Goal: Task Accomplishment & Management: Manage account settings

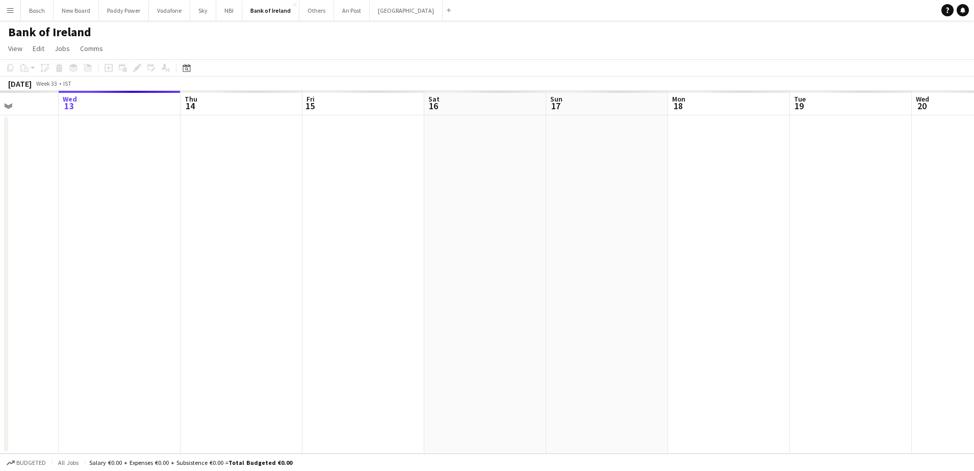
click at [137, 242] on app-calendar-viewport "Sun 10 Mon 11 Tue 12 Wed 13 Thu 14 Fri 15 Sat 16 Sun 17 Mon 18 Tue 19 Wed 20 Th…" at bounding box center [487, 272] width 974 height 363
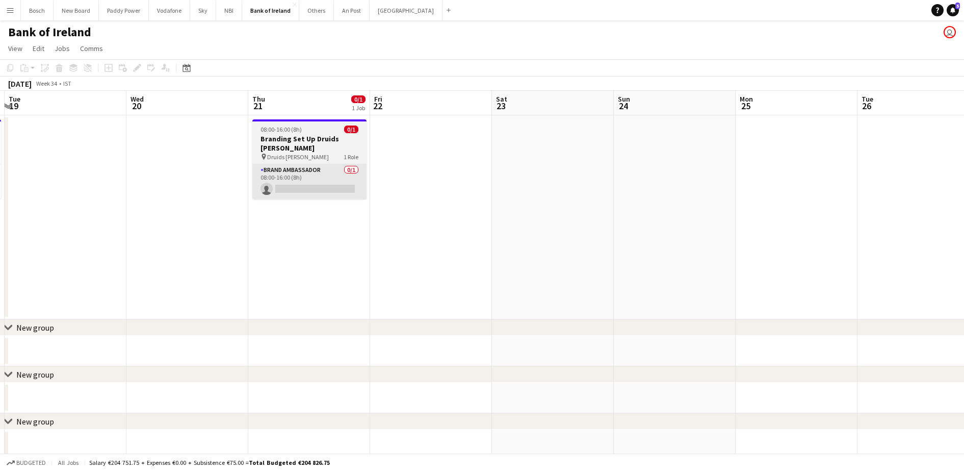
scroll to position [0, 361]
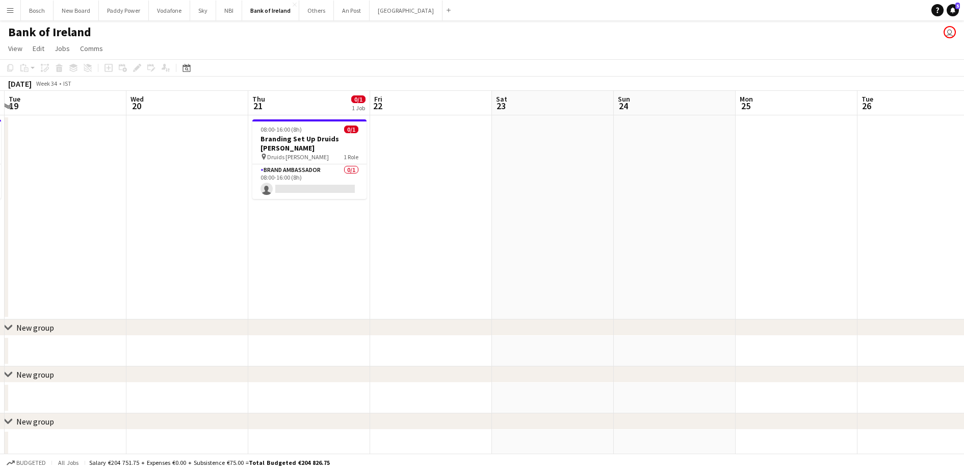
drag, startPoint x: 314, startPoint y: 171, endPoint x: 679, endPoint y: 114, distance: 370.2
click at [315, 164] on app-card-role "Brand Ambassador 0/1 08:00-16:00 (8h) single-neutral-actions" at bounding box center [309, 181] width 114 height 35
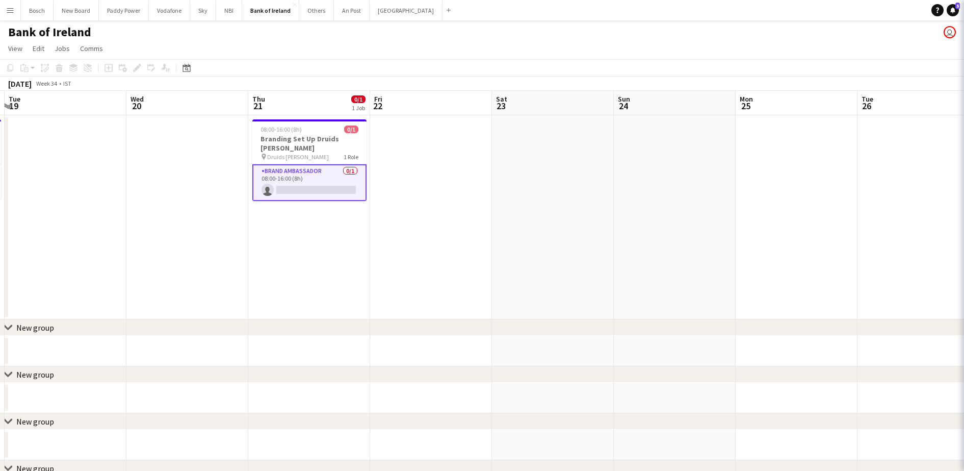
scroll to position [0, 360]
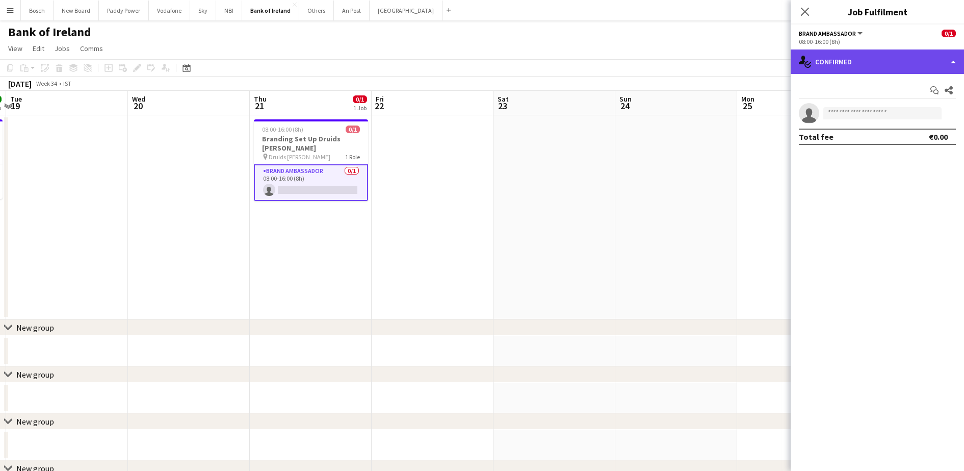
click at [891, 69] on div "single-neutral-actions-check-2 Confirmed" at bounding box center [877, 61] width 173 height 24
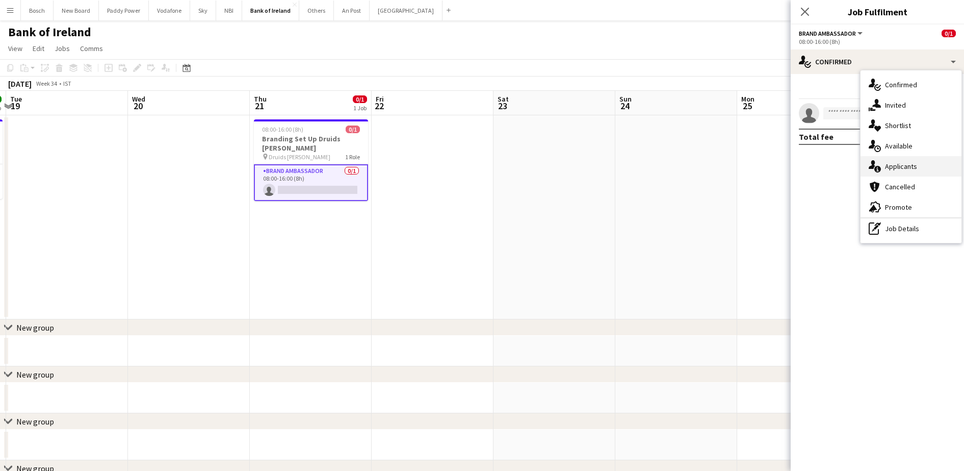
click at [899, 163] on div "single-neutral-actions-information Applicants" at bounding box center [911, 166] width 101 height 20
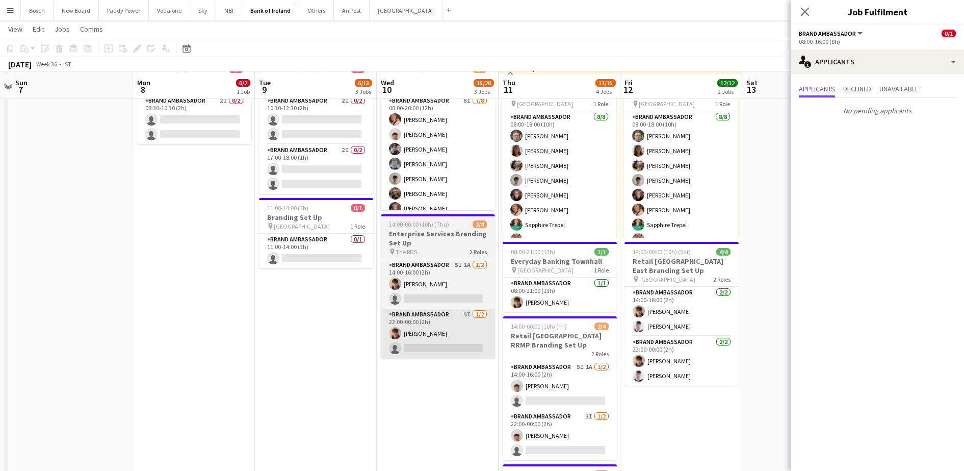
scroll to position [64, 0]
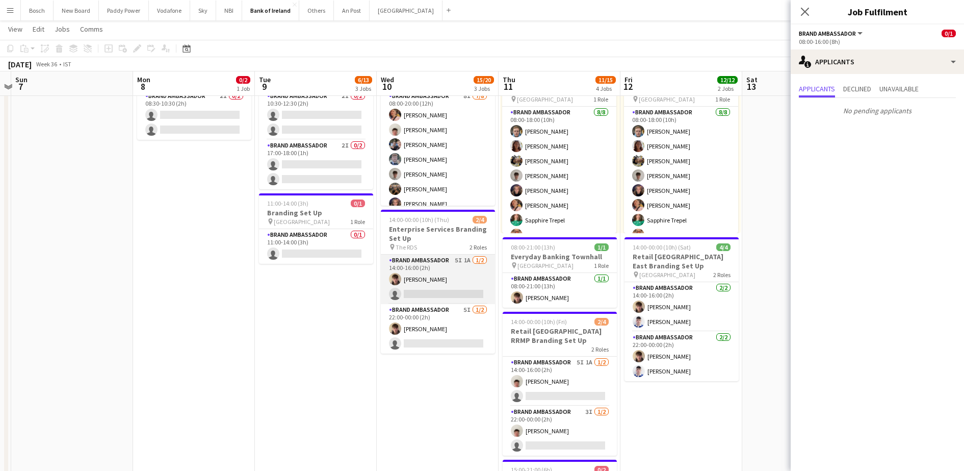
click at [427, 283] on app-card-role "Brand Ambassador 5I 1A [DATE] 14:00-16:00 (2h) [PERSON_NAME] single-neutral-act…" at bounding box center [438, 278] width 114 height 49
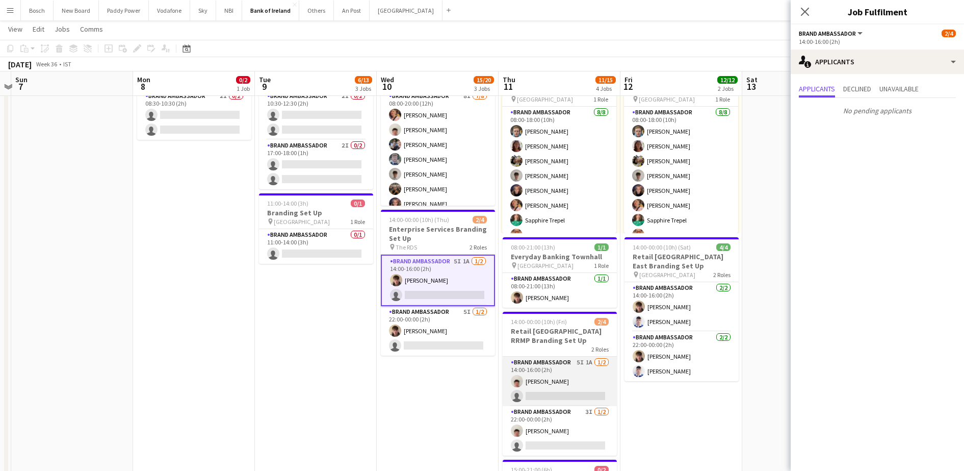
click at [571, 379] on app-card-role "Brand Ambassador 5I 1A [DATE] 14:00-16:00 (2h) [PERSON_NAME] single-neutral-act…" at bounding box center [560, 380] width 114 height 49
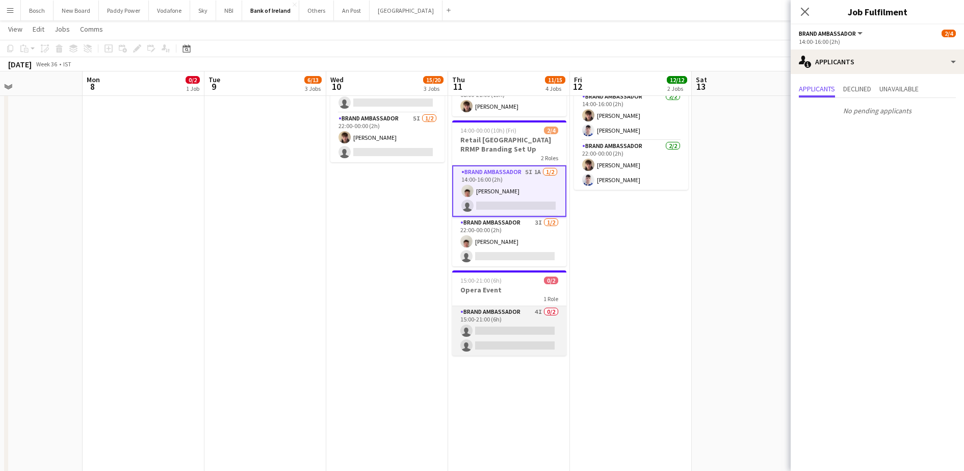
scroll to position [0, 337]
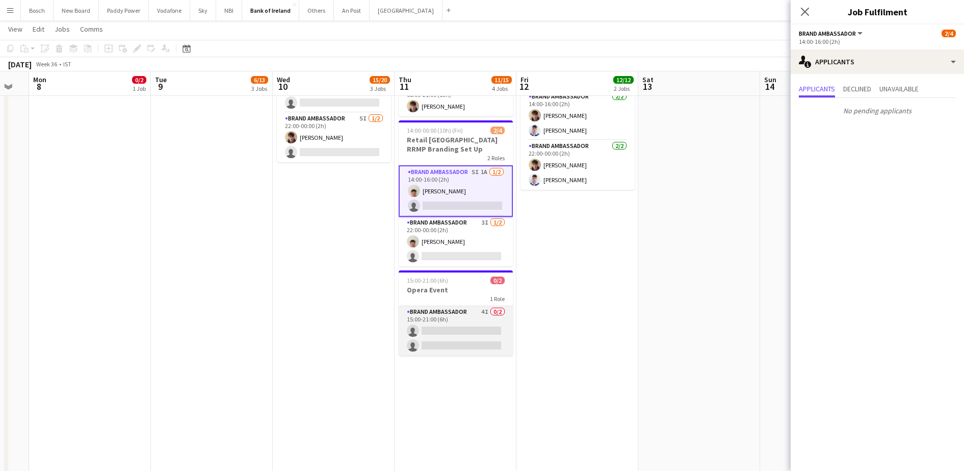
click at [423, 316] on app-card-role "Brand Ambassador 4I 0/2 15:00-21:00 (6h) single-neutral-actions single-neutral-…" at bounding box center [456, 330] width 114 height 49
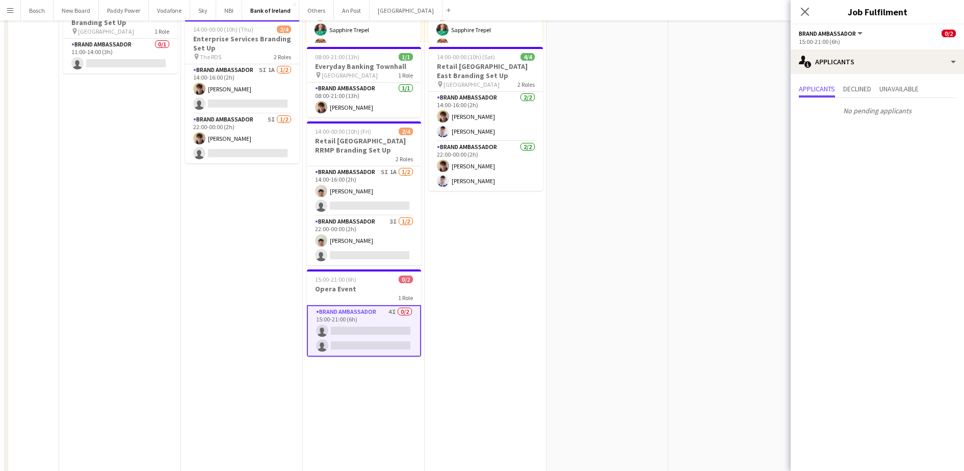
scroll to position [0, 0]
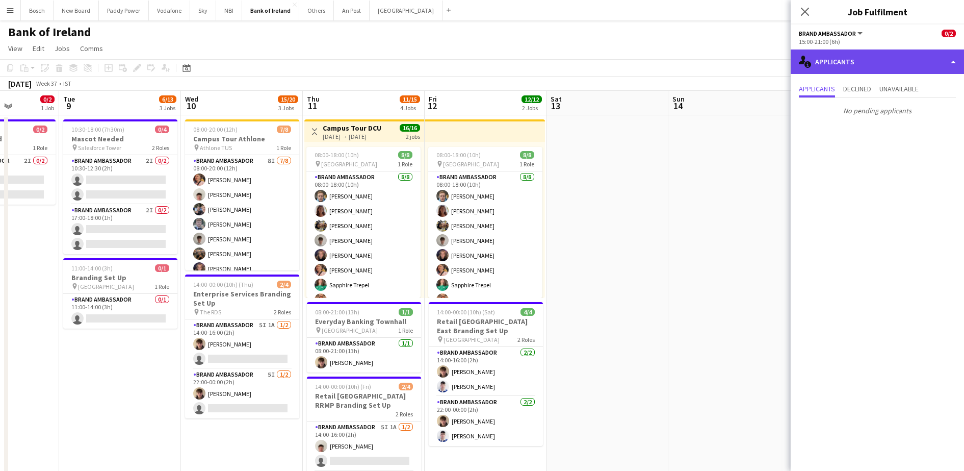
click at [843, 59] on div "single-neutral-actions-information Applicants" at bounding box center [877, 61] width 173 height 24
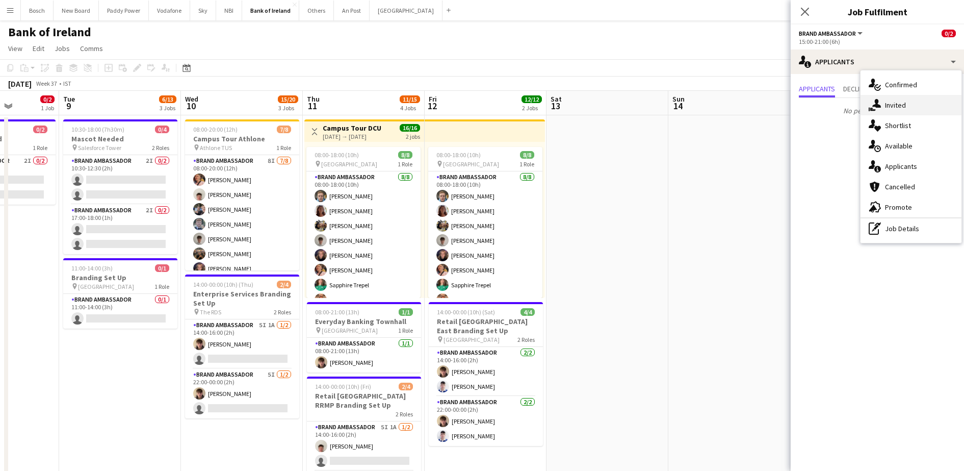
click at [927, 104] on div "single-neutral-actions-share-1 Invited" at bounding box center [911, 105] width 101 height 20
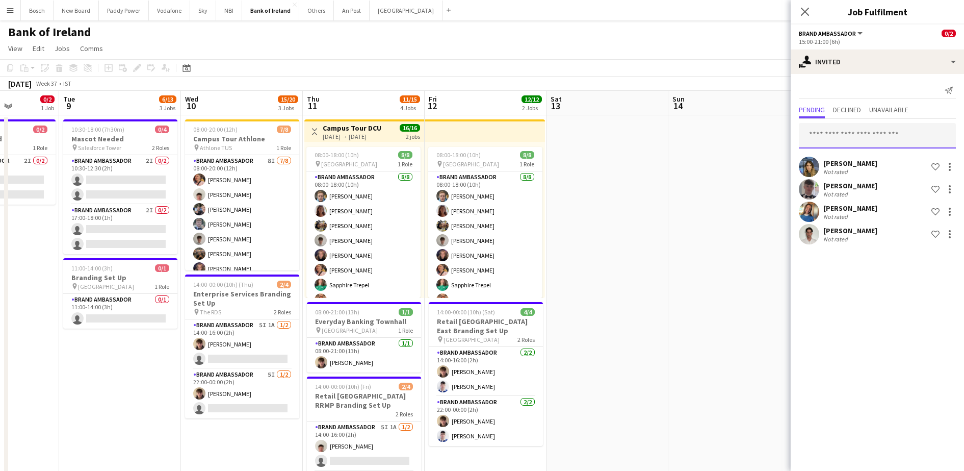
click at [852, 140] on input "text" at bounding box center [877, 136] width 157 height 26
type input "*"
type input "****"
click at [689, 63] on app-toolbar "Copy Paste Paste Ctrl+V Paste with crew Ctrl+Shift+V Paste linked Job [GEOGRAPH…" at bounding box center [482, 67] width 964 height 17
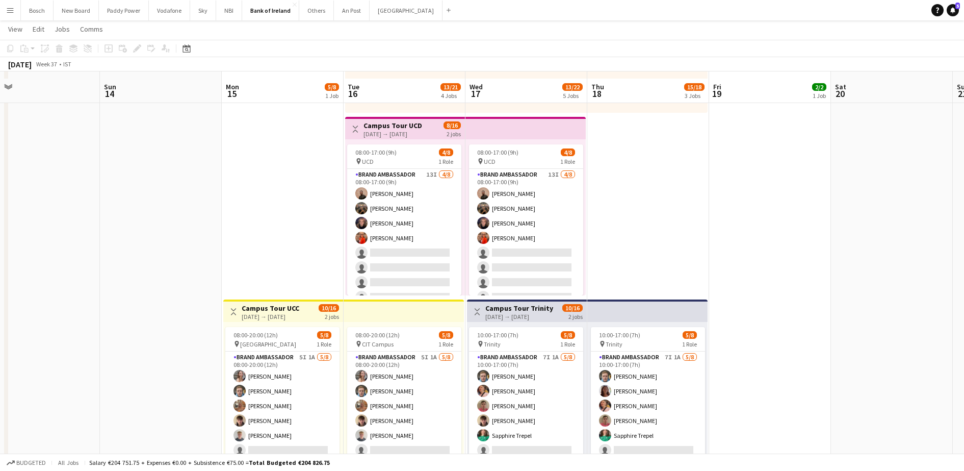
scroll to position [191, 0]
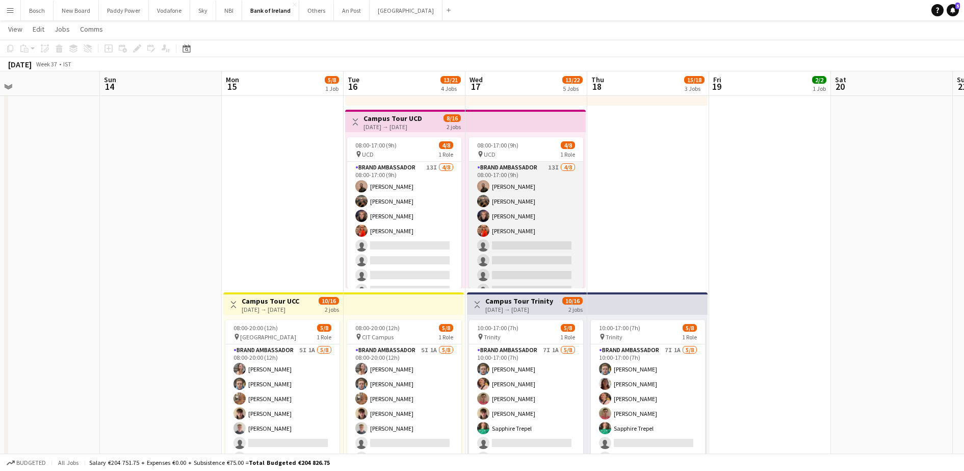
click at [555, 262] on app-card-role "Brand Ambassador 13I [DATE] 08:00-17:00 (9h) [PERSON_NAME] [PERSON_NAME] [PERSO…" at bounding box center [526, 231] width 114 height 138
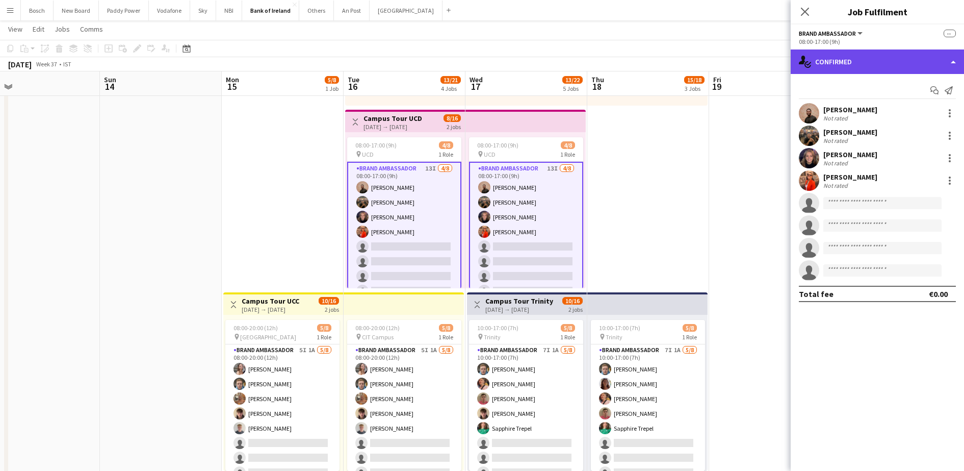
click at [866, 56] on div "single-neutral-actions-check-2 Confirmed" at bounding box center [877, 61] width 173 height 24
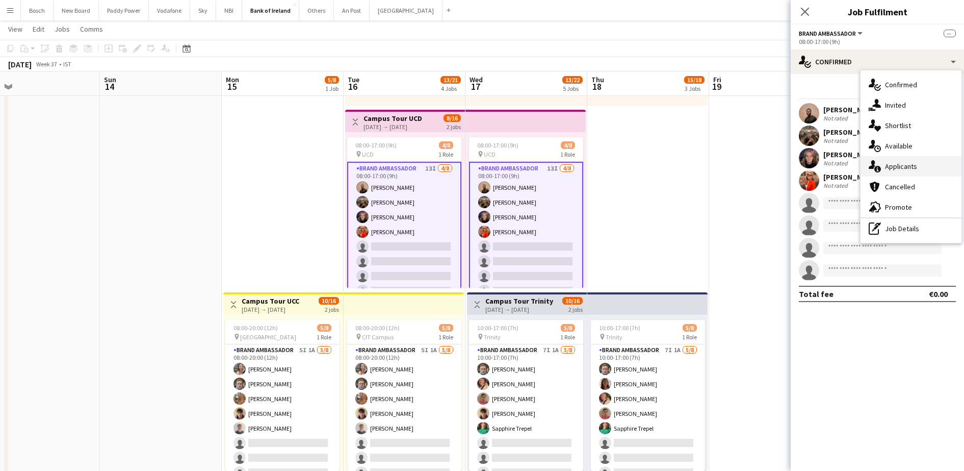
click at [918, 159] on div "single-neutral-actions-information Applicants" at bounding box center [911, 166] width 101 height 20
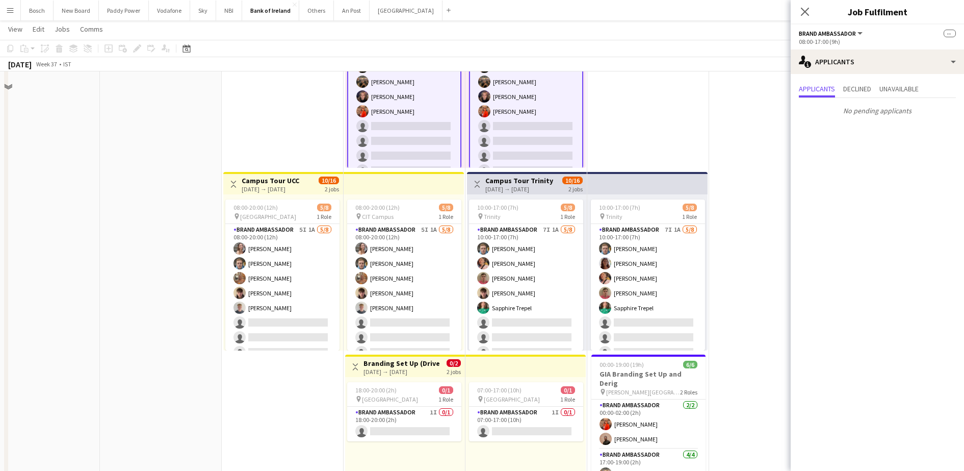
scroll to position [319, 0]
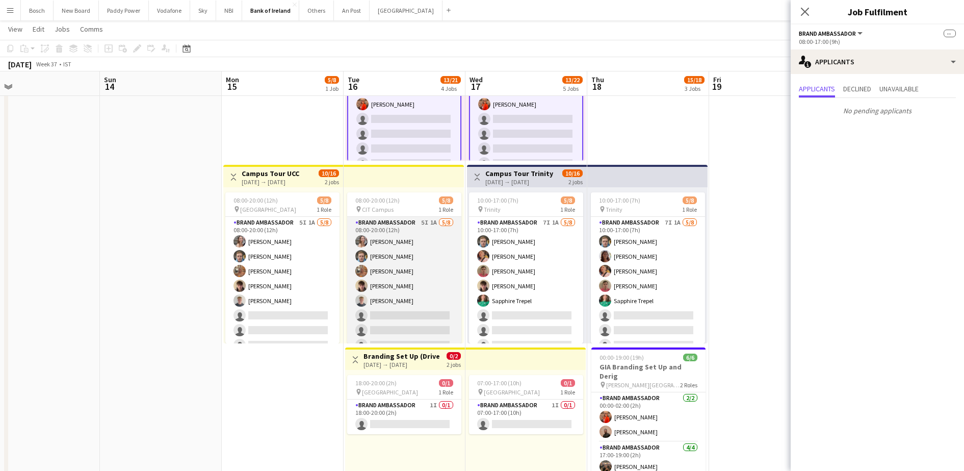
click at [389, 278] on app-card-role "Brand Ambassador 5I 1A [DATE] 08:00-20:00 (12h) [PERSON_NAME] [PERSON_NAME] [PE…" at bounding box center [404, 286] width 114 height 138
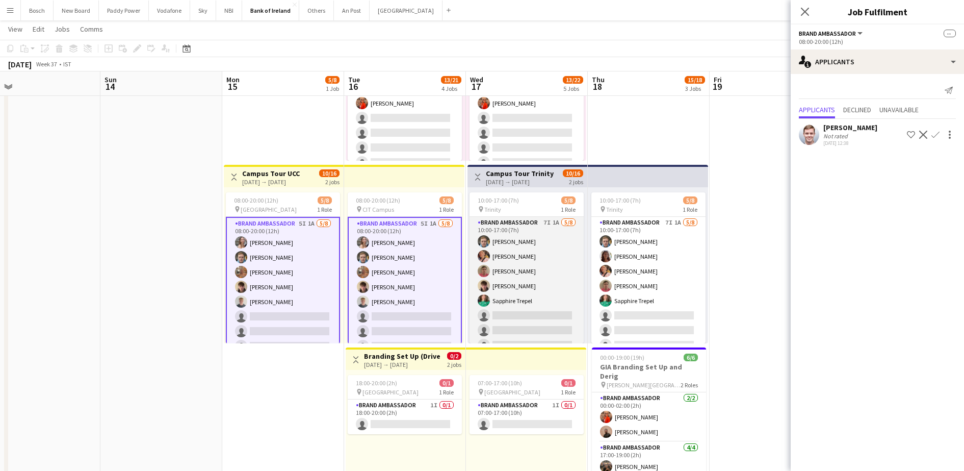
click at [563, 285] on app-card-role "Brand Ambassador 7I 1A [DATE] 10:00-17:00 (7h) [PERSON_NAME] [PERSON_NAME] [PER…" at bounding box center [527, 286] width 114 height 138
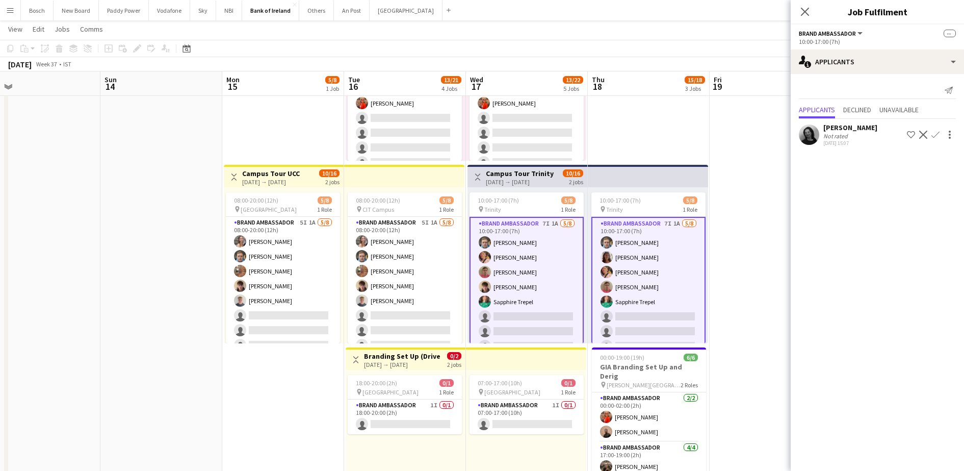
click at [937, 135] on app-icon "Confirm" at bounding box center [936, 135] width 8 height 8
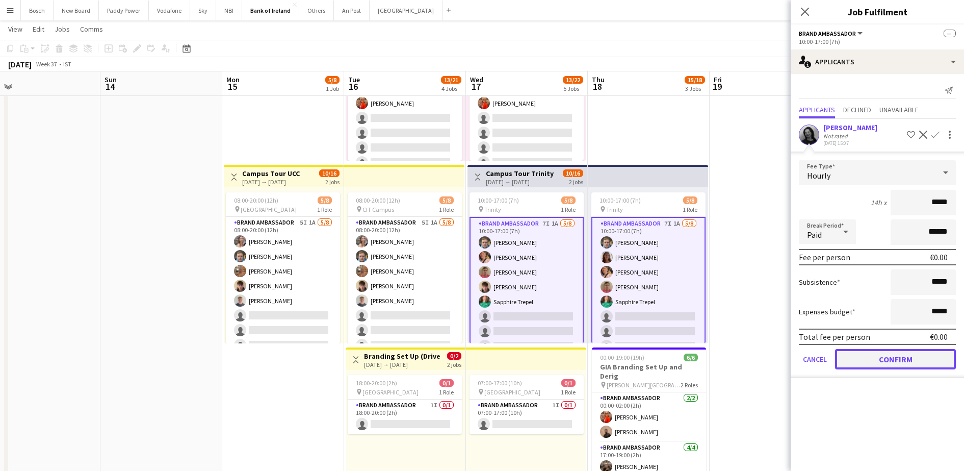
click at [906, 356] on button "Confirm" at bounding box center [895, 359] width 121 height 20
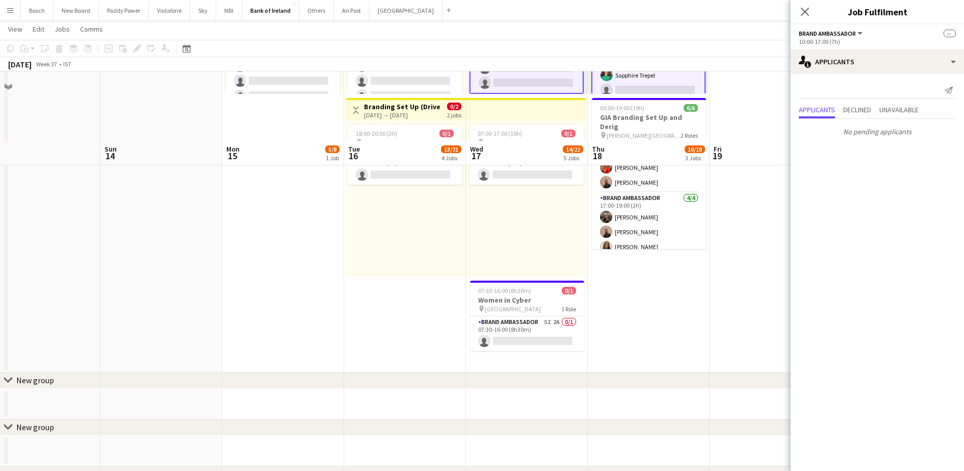
scroll to position [638, 0]
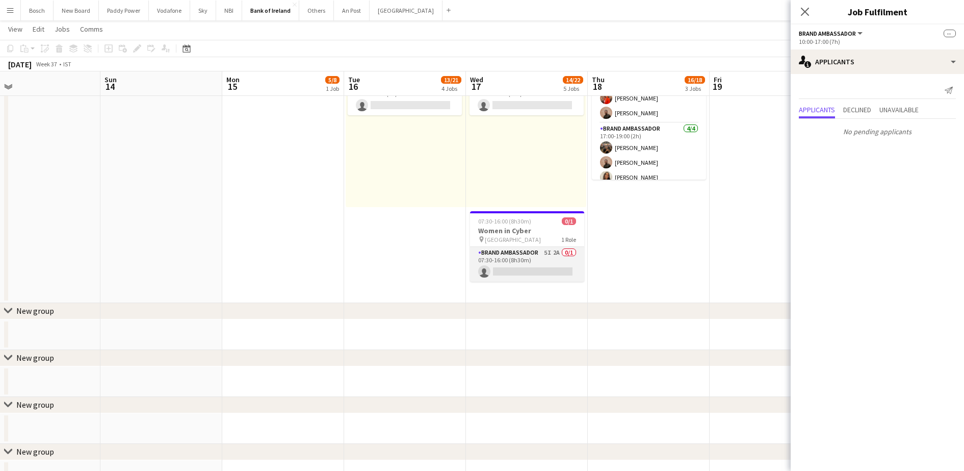
click at [541, 266] on app-card-role "Brand Ambassador 5I 2A 0/1 07:30-16:00 (8h30m) single-neutral-actions" at bounding box center [527, 264] width 114 height 35
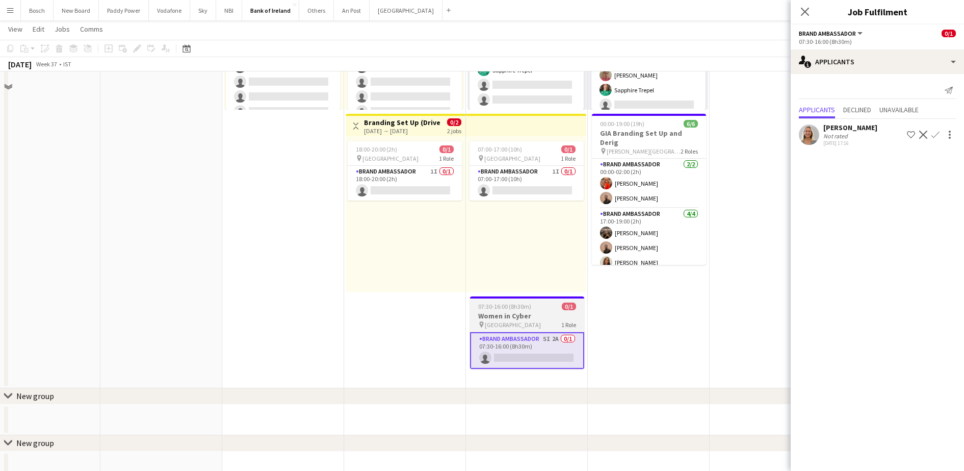
scroll to position [319, 0]
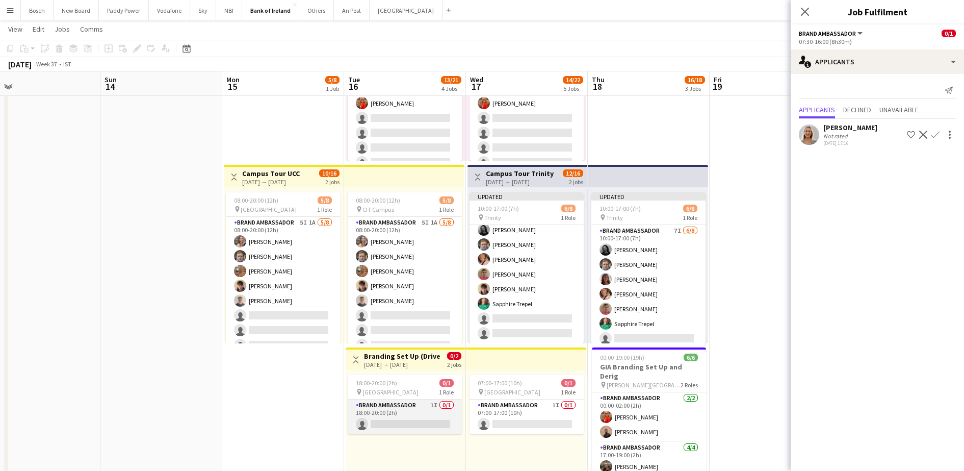
click at [406, 424] on app-card-role "Brand Ambassador 1I 0/1 18:00-20:00 (2h) single-neutral-actions" at bounding box center [405, 416] width 114 height 35
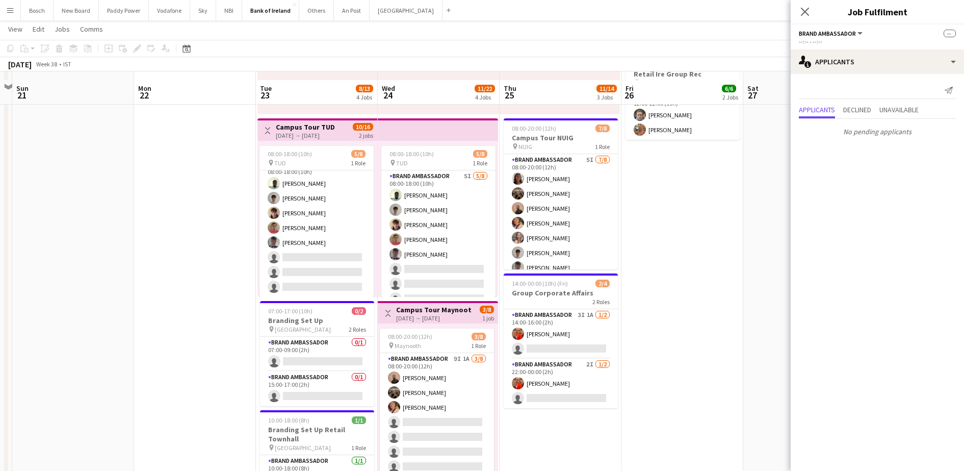
scroll to position [191, 0]
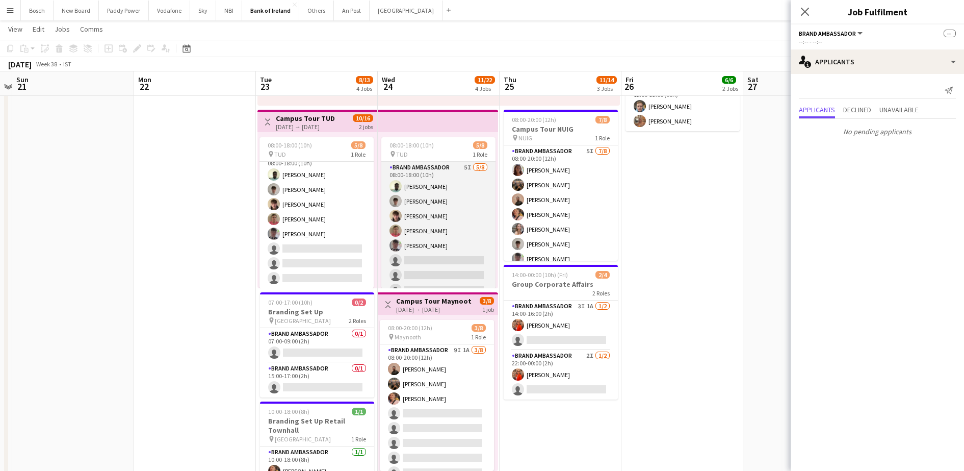
click at [473, 205] on app-card-role "Brand Ambassador 5I [DATE] 08:00-18:00 (10h) [PERSON_NAME] [PERSON_NAME] [PERSO…" at bounding box center [438, 231] width 114 height 138
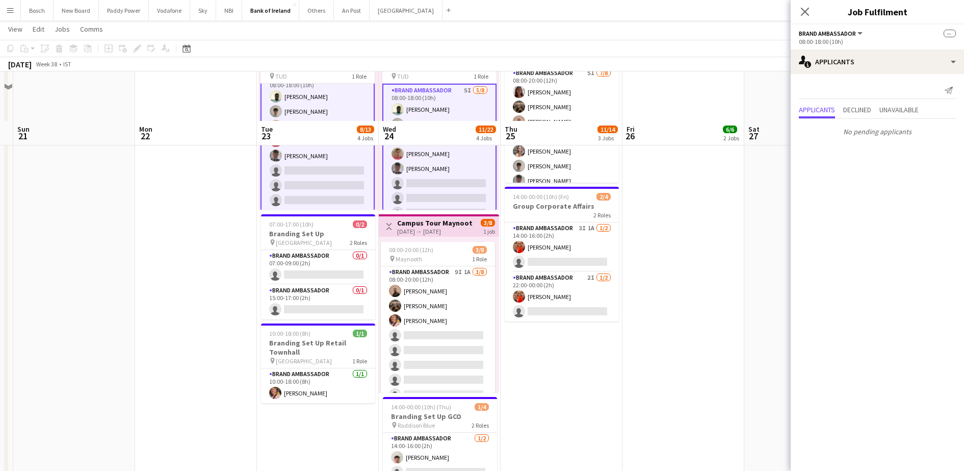
scroll to position [319, 0]
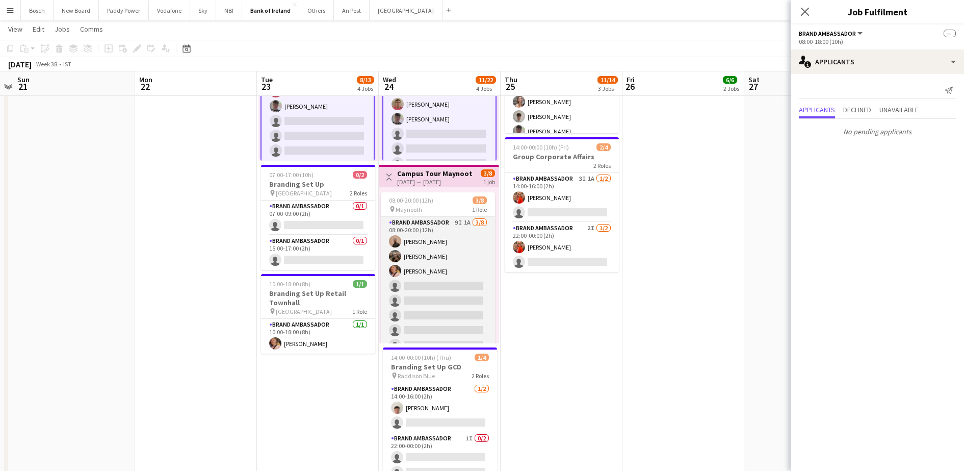
click at [415, 280] on app-card-role "Brand Ambassador 9I 1A [DATE] 08:00-20:00 (12h) [PERSON_NAME] [PERSON_NAME] [PE…" at bounding box center [438, 286] width 114 height 138
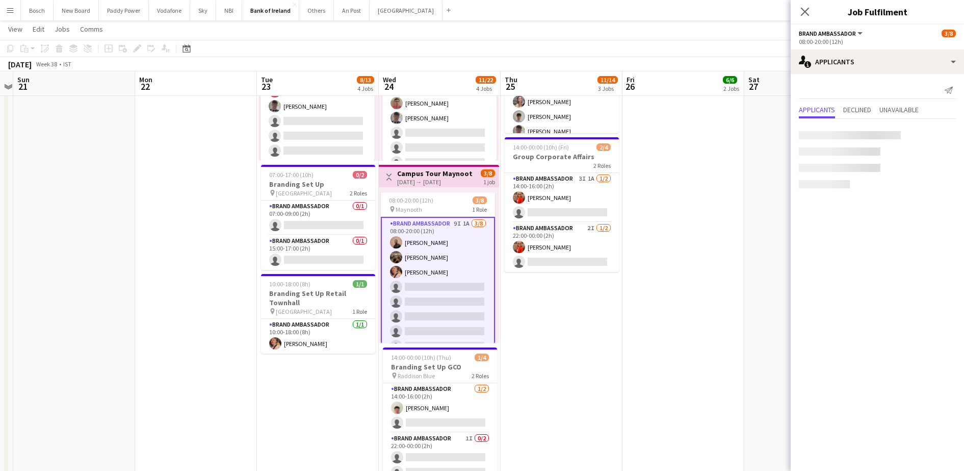
scroll to position [12, 0]
click at [317, 251] on app-card-role "Brand Ambassador 0/1 15:00-17:00 (2h) single-neutral-actions" at bounding box center [318, 252] width 114 height 35
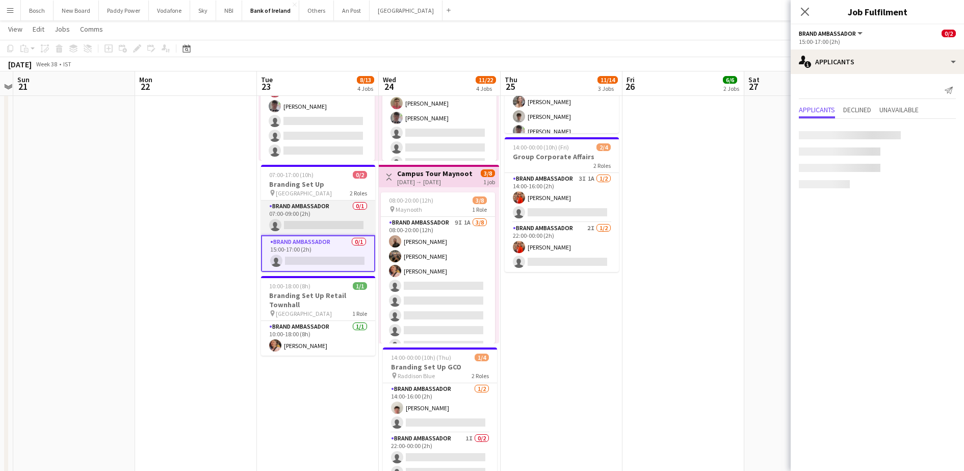
click at [317, 207] on app-card-role "Brand Ambassador 0/1 07:00-09:00 (2h) single-neutral-actions" at bounding box center [318, 217] width 114 height 35
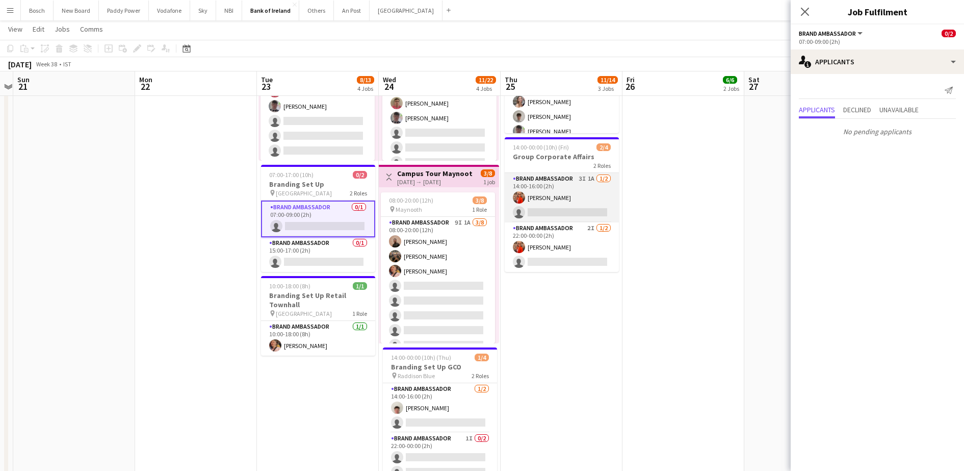
click at [559, 195] on app-card-role "Brand Ambassador 3I 1A [DATE] 14:00-16:00 (2h) [PERSON_NAME] single-neutral-act…" at bounding box center [562, 197] width 114 height 49
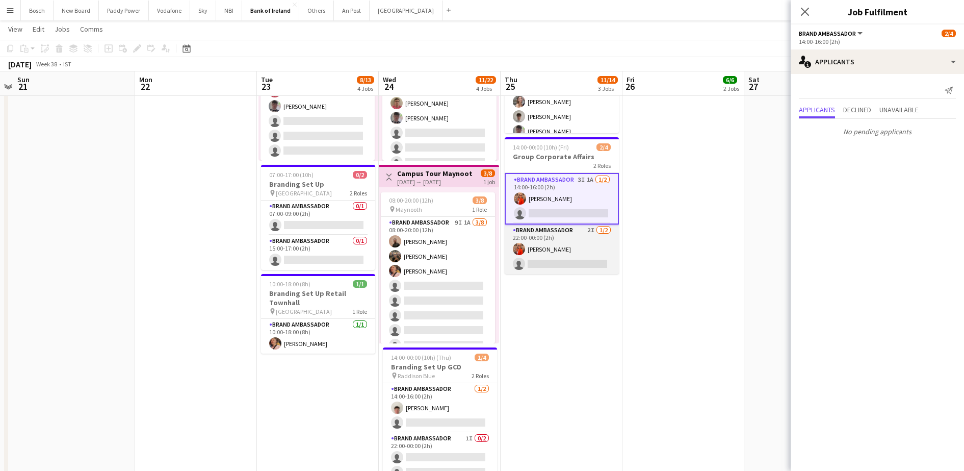
click at [567, 237] on app-card-role "Brand Ambassador 2I [DATE] 22:00-00:00 (2h) [PERSON_NAME] single-neutral-actions" at bounding box center [562, 248] width 114 height 49
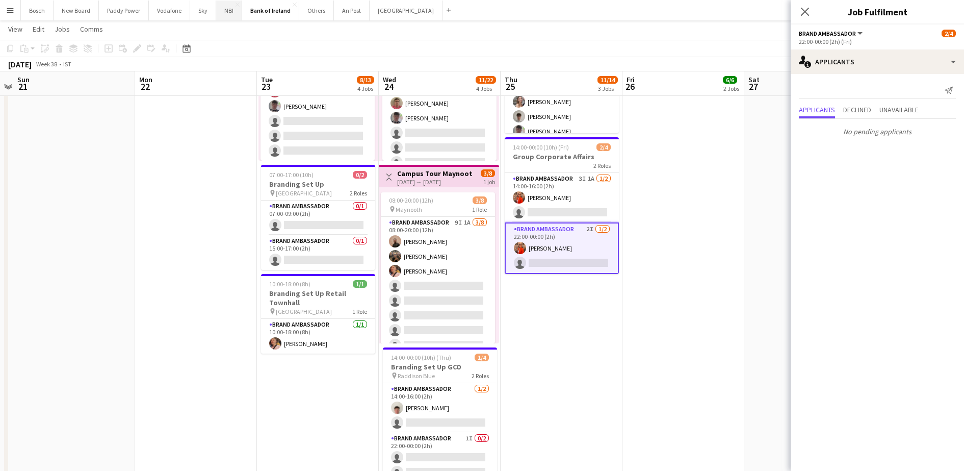
click at [235, 14] on button "NBI Close" at bounding box center [229, 11] width 26 height 20
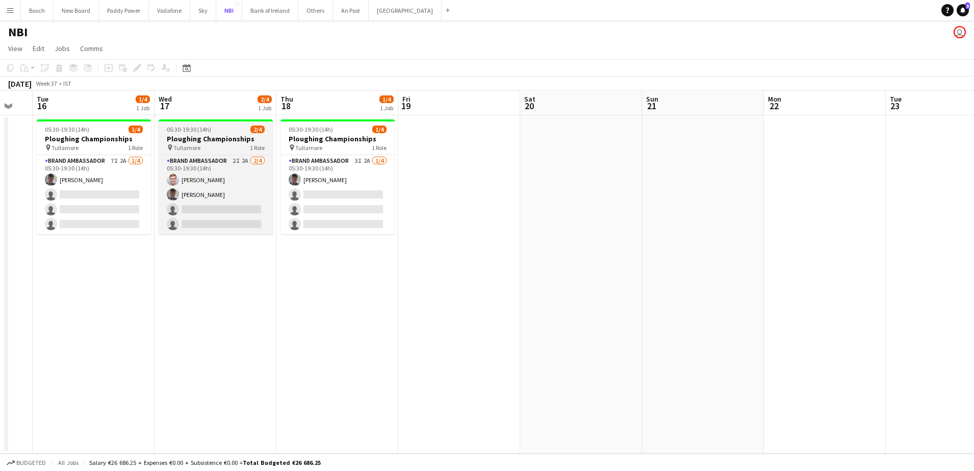
scroll to position [0, 334]
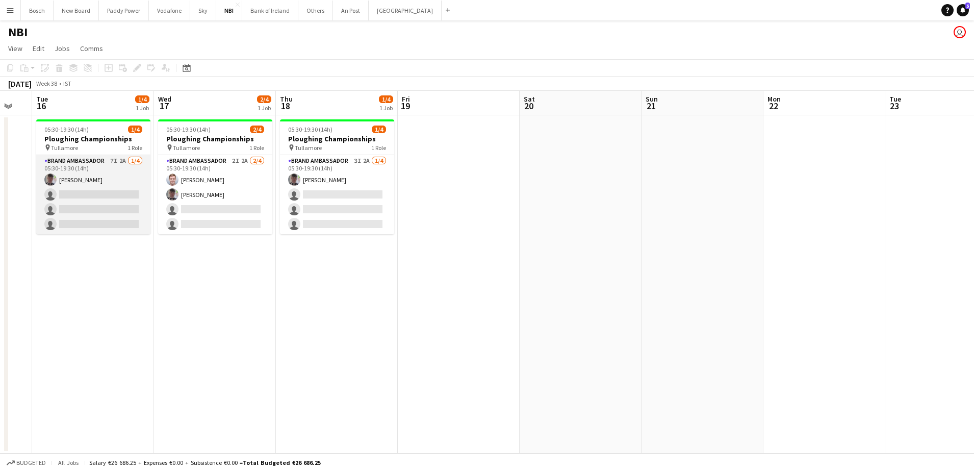
click at [118, 219] on app-card-role "Brand Ambassador 7I 2A [DATE] 05:30-19:30 (14h) [PERSON_NAME] single-neutral-ac…" at bounding box center [93, 194] width 114 height 79
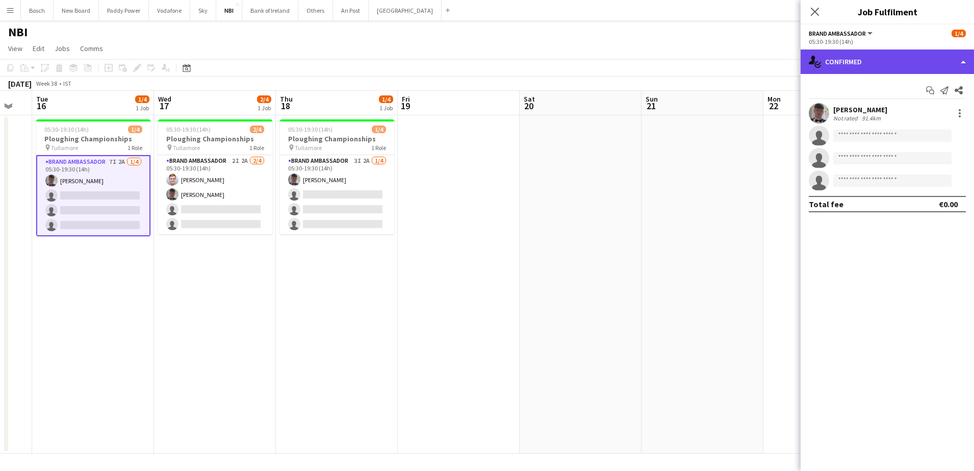
click at [884, 57] on div "single-neutral-actions-check-2 Confirmed" at bounding box center [887, 61] width 173 height 24
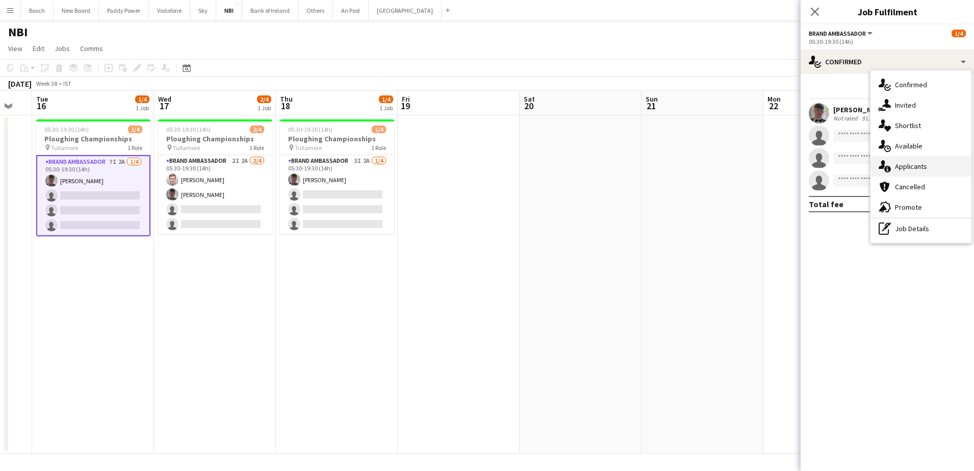
click at [928, 174] on div "single-neutral-actions-information Applicants" at bounding box center [921, 166] width 101 height 20
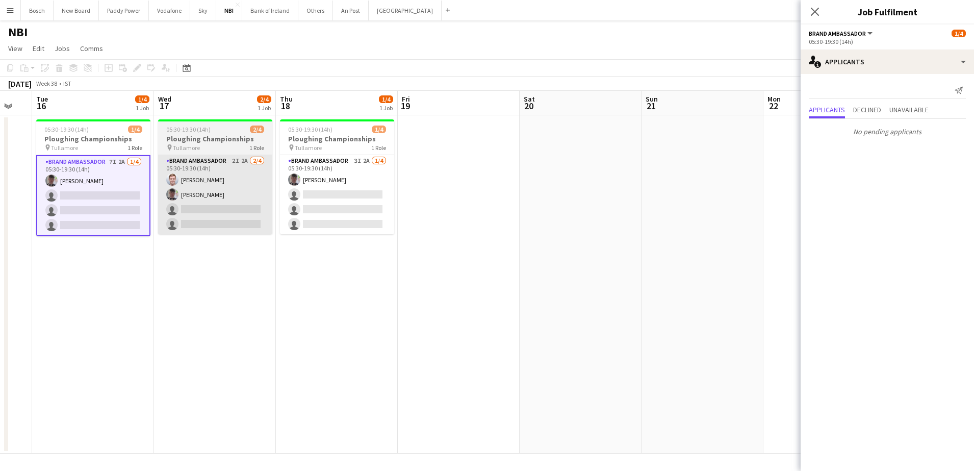
click at [243, 190] on app-card-role "Brand Ambassador 2I 2A [DATE] 05:30-19:30 (14h) [PERSON_NAME] [PERSON_NAME] sin…" at bounding box center [215, 194] width 114 height 79
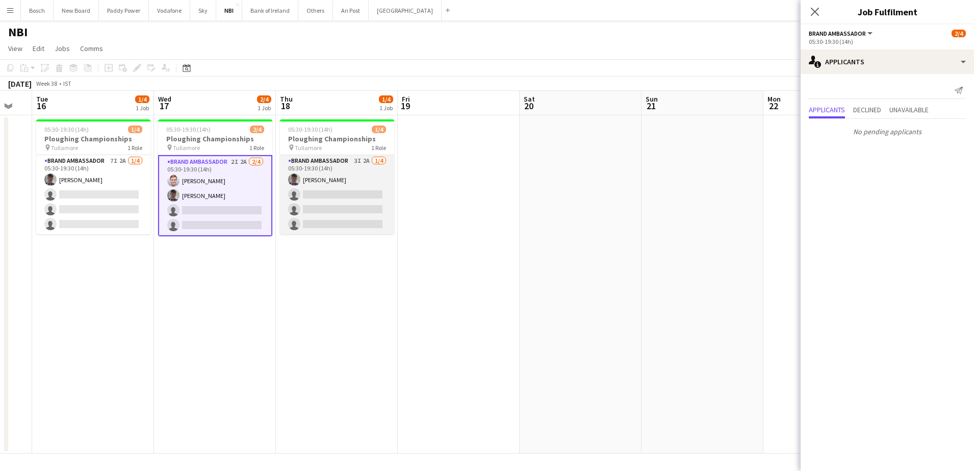
click at [308, 199] on app-card-role "Brand Ambassador 3I 2A [DATE] 05:30-19:30 (14h) [PERSON_NAME] single-neutral-ac…" at bounding box center [337, 194] width 114 height 79
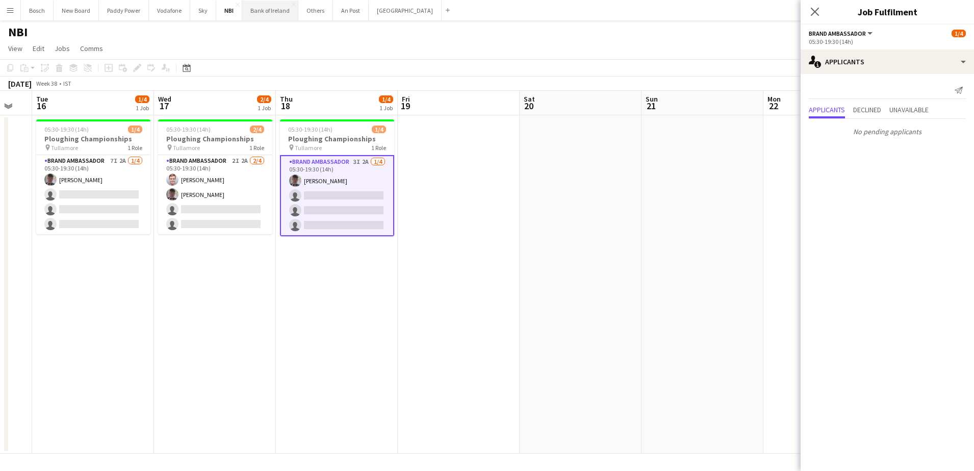
click at [273, 5] on button "Bank of Ireland Close" at bounding box center [270, 11] width 56 height 20
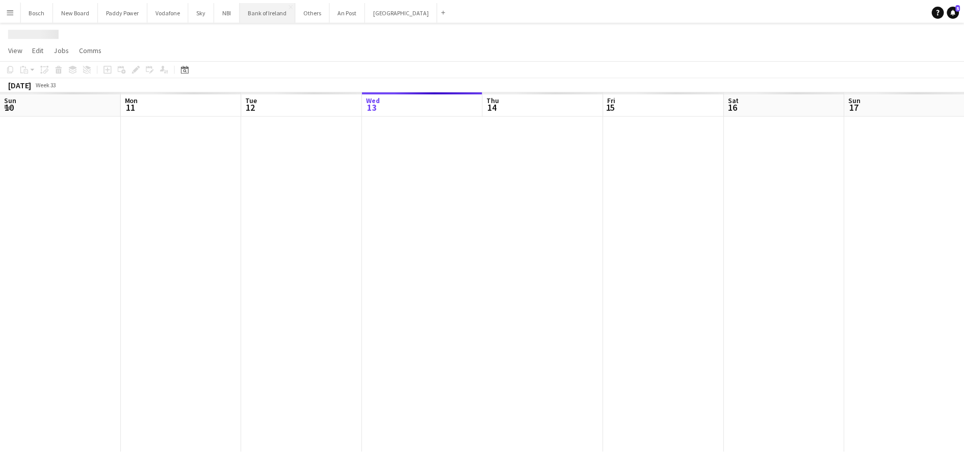
scroll to position [0, 244]
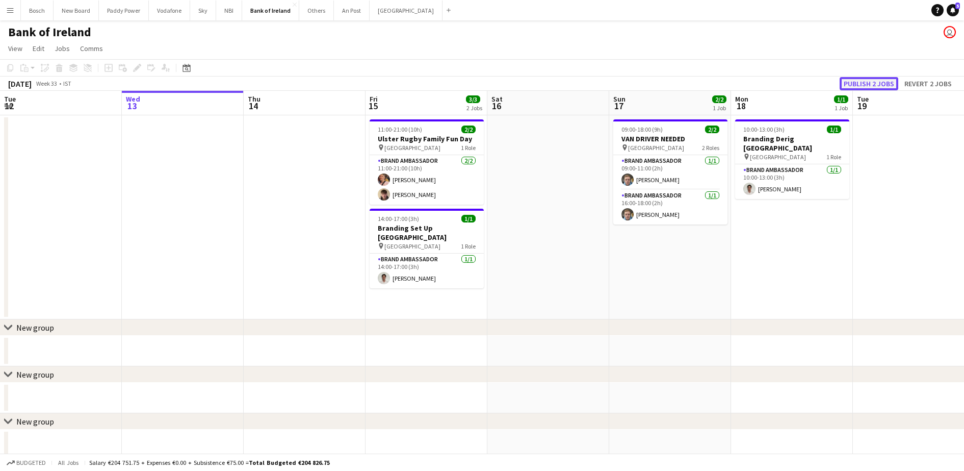
click at [852, 83] on button "Publish 2 jobs" at bounding box center [869, 83] width 59 height 13
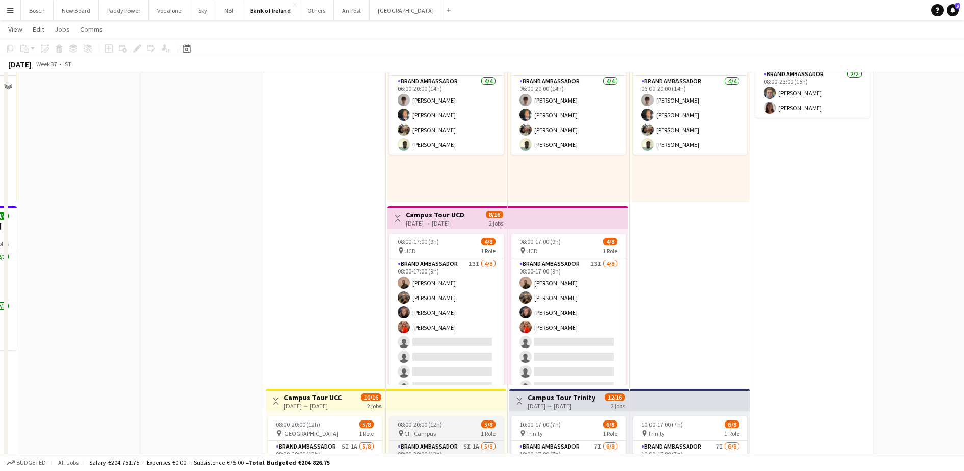
scroll to position [64, 0]
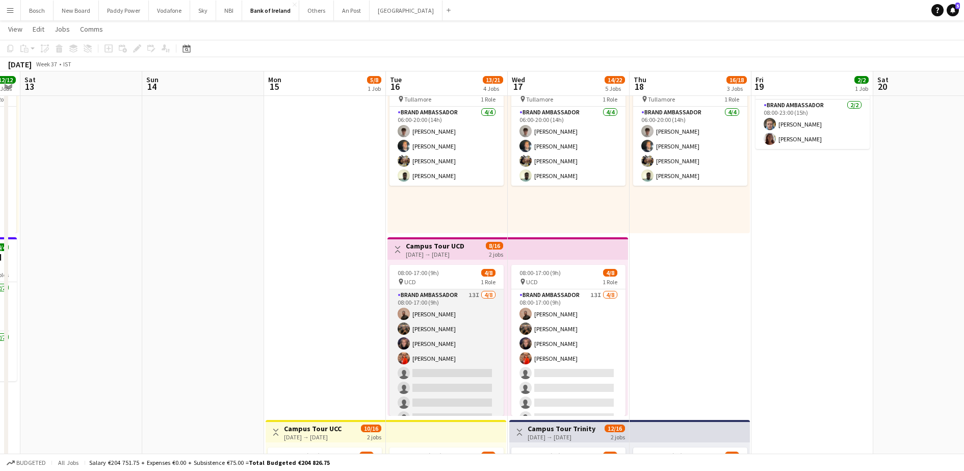
click at [485, 314] on app-card-role "Brand Ambassador 13I [DATE] 08:00-17:00 (9h) [PERSON_NAME] [PERSON_NAME] [PERSO…" at bounding box center [447, 358] width 114 height 138
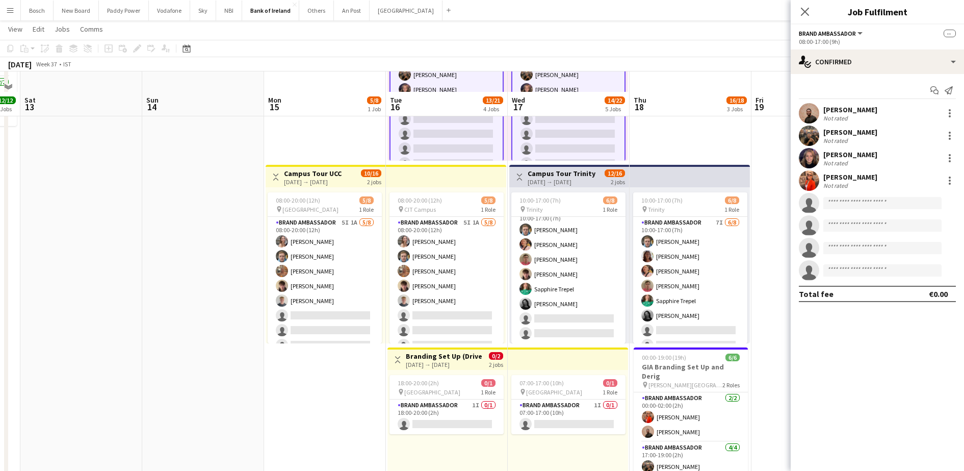
scroll to position [574, 0]
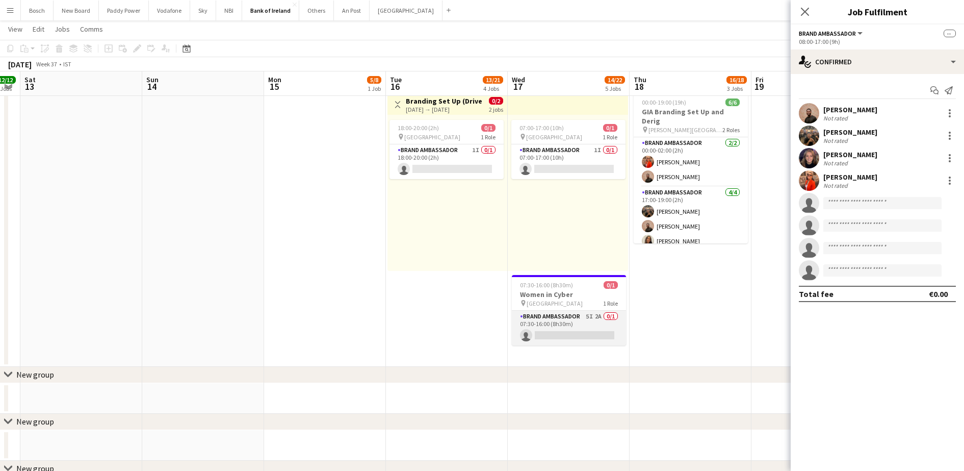
click at [589, 319] on app-card-role "Brand Ambassador 5I 2A 0/1 07:30-16:00 (8h30m) single-neutral-actions" at bounding box center [569, 328] width 114 height 35
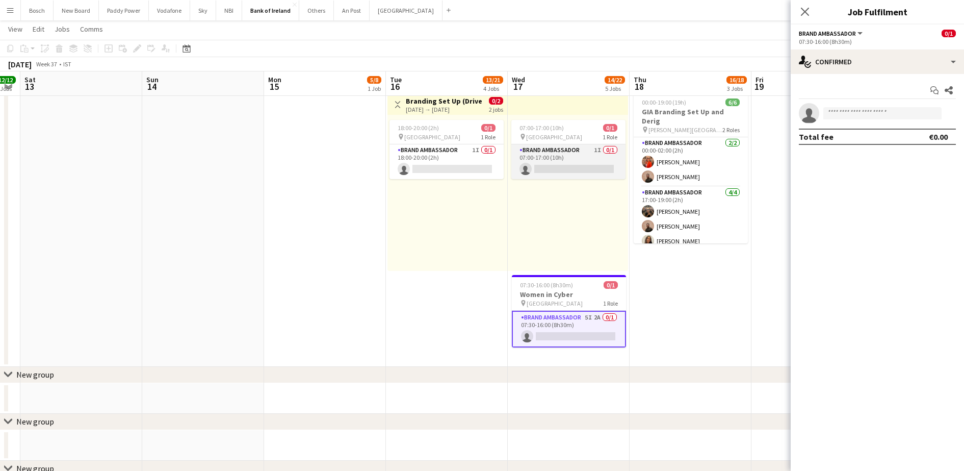
click at [589, 162] on app-card-role "Brand Ambassador 1I 0/1 07:00-17:00 (10h) single-neutral-actions" at bounding box center [569, 161] width 114 height 35
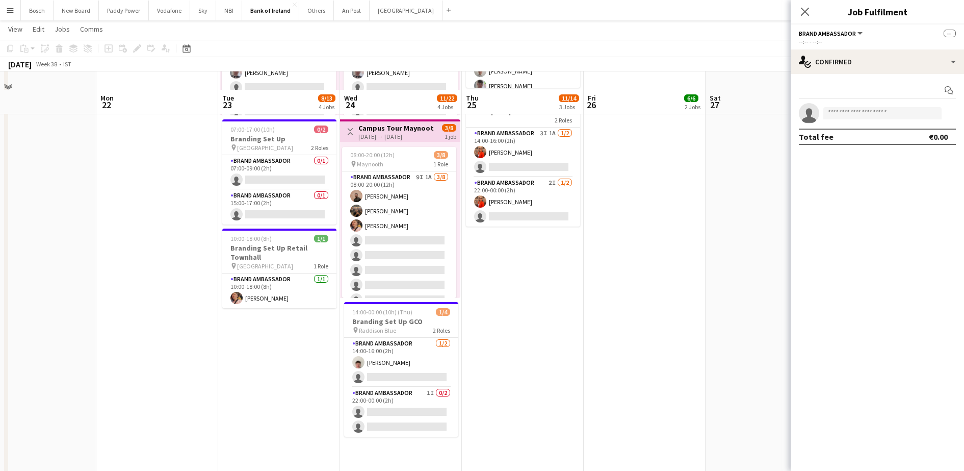
scroll to position [383, 0]
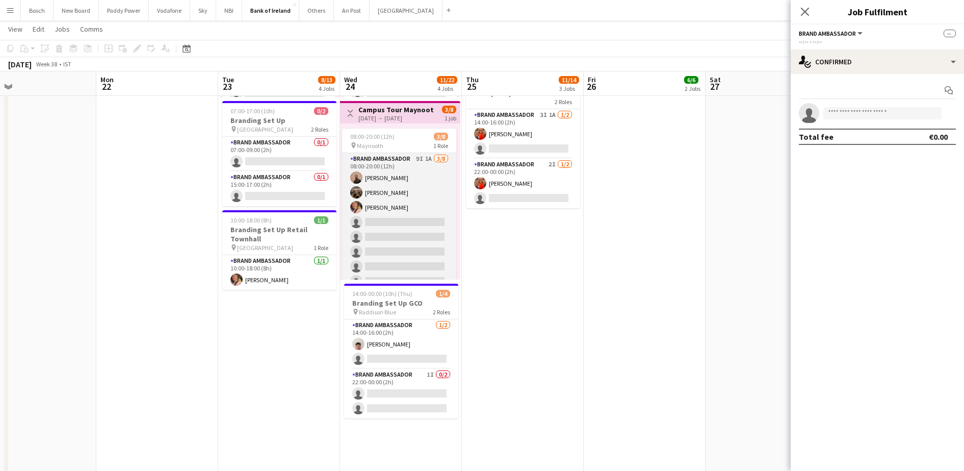
click at [418, 201] on app-card-role "Brand Ambassador 9I 1A [DATE] 08:00-20:00 (12h) [PERSON_NAME] [PERSON_NAME] [PE…" at bounding box center [399, 222] width 114 height 138
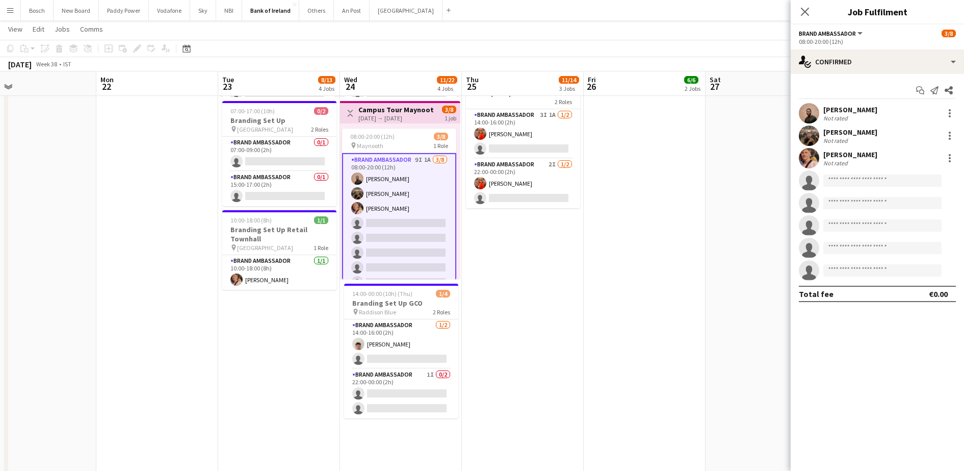
scroll to position [0, 390]
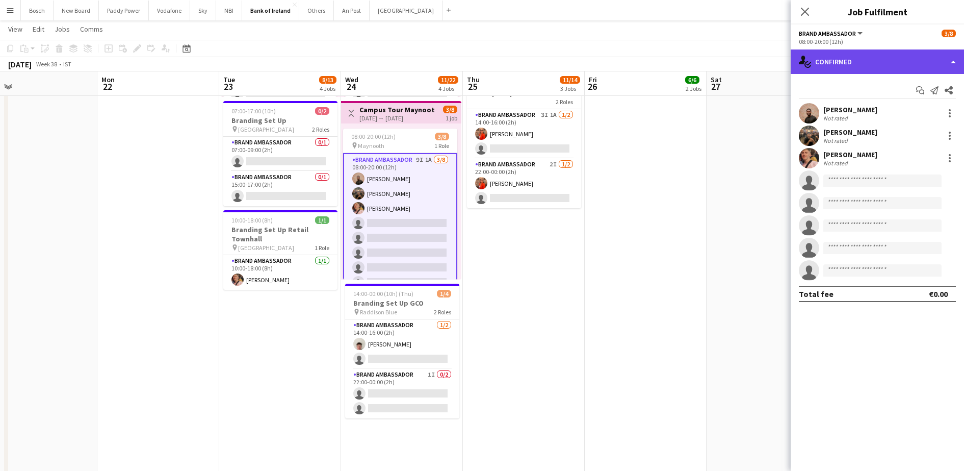
click at [870, 73] on div "single-neutral-actions-check-2 Confirmed" at bounding box center [877, 61] width 173 height 24
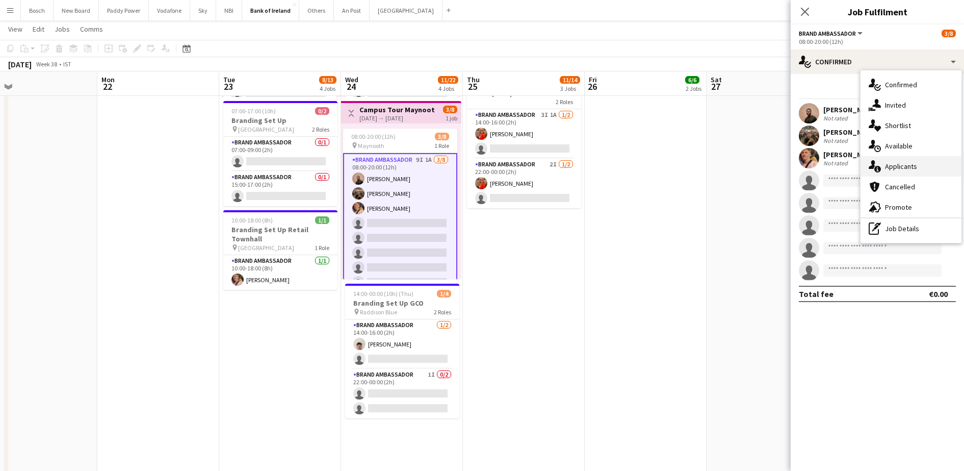
click at [899, 162] on div "single-neutral-actions-information Applicants" at bounding box center [911, 166] width 101 height 20
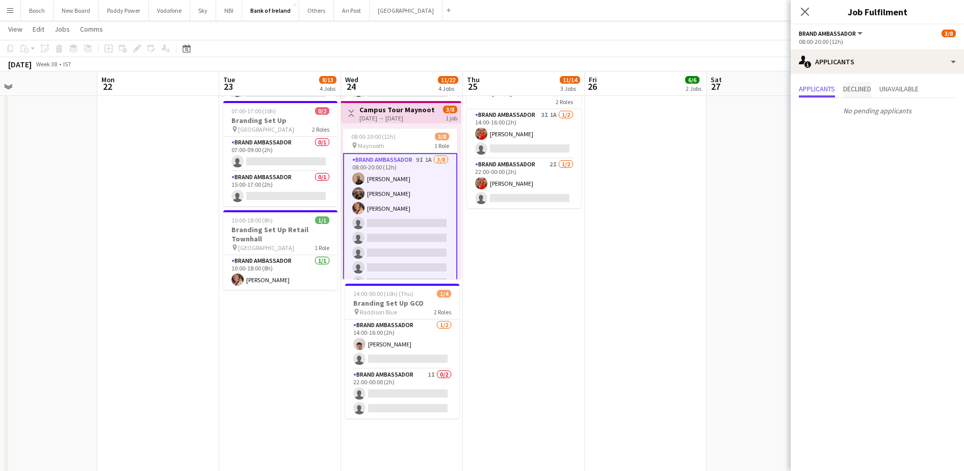
click at [866, 92] on span "Declined" at bounding box center [858, 88] width 28 height 7
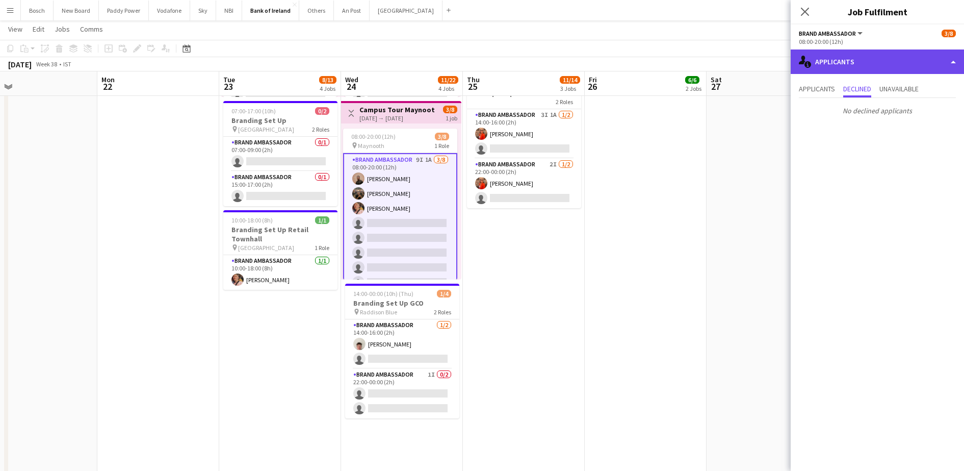
click at [866, 63] on div "single-neutral-actions-information Applicants" at bounding box center [877, 61] width 173 height 24
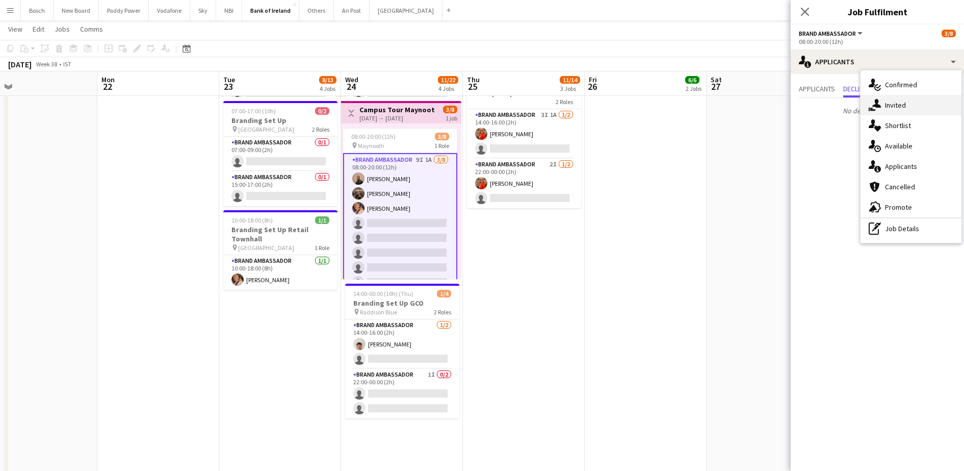
click at [884, 100] on div "single-neutral-actions-share-1 Invited" at bounding box center [911, 105] width 101 height 20
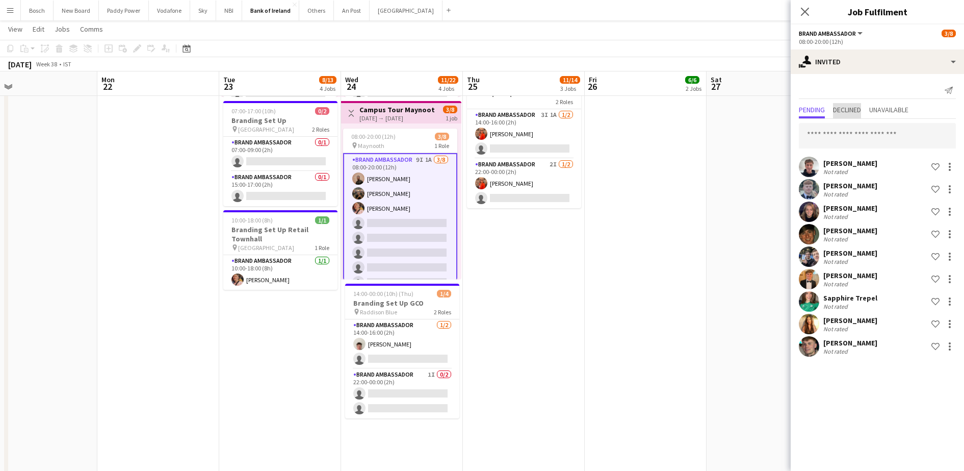
click at [844, 109] on span "Declined" at bounding box center [847, 109] width 28 height 7
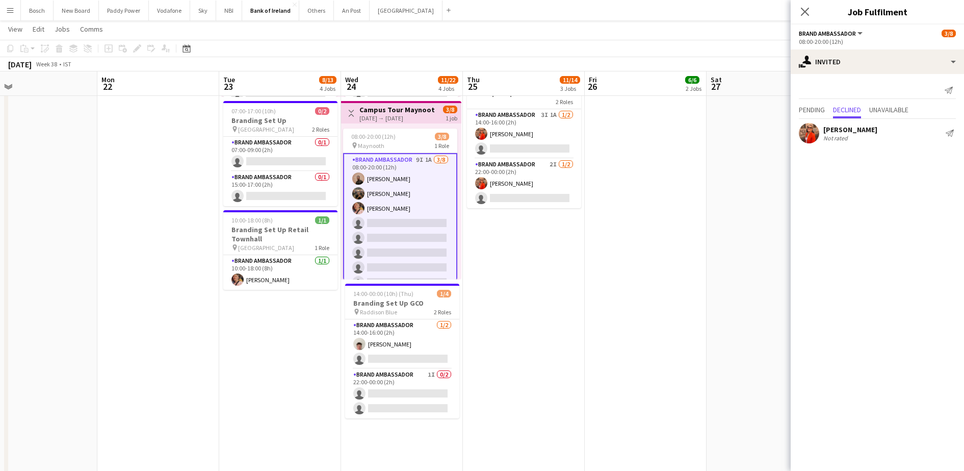
click at [797, 107] on div "Pending Declined Unavailable" at bounding box center [877, 111] width 173 height 16
click at [809, 107] on span "Pending" at bounding box center [812, 109] width 26 height 7
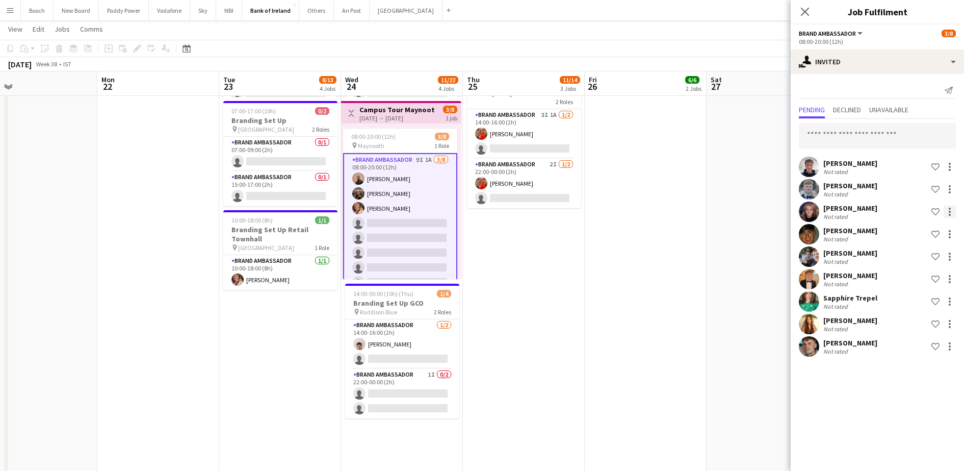
click at [950, 213] on div at bounding box center [950, 212] width 12 height 12
click at [926, 258] on span "Send notification" at bounding box center [918, 254] width 60 height 9
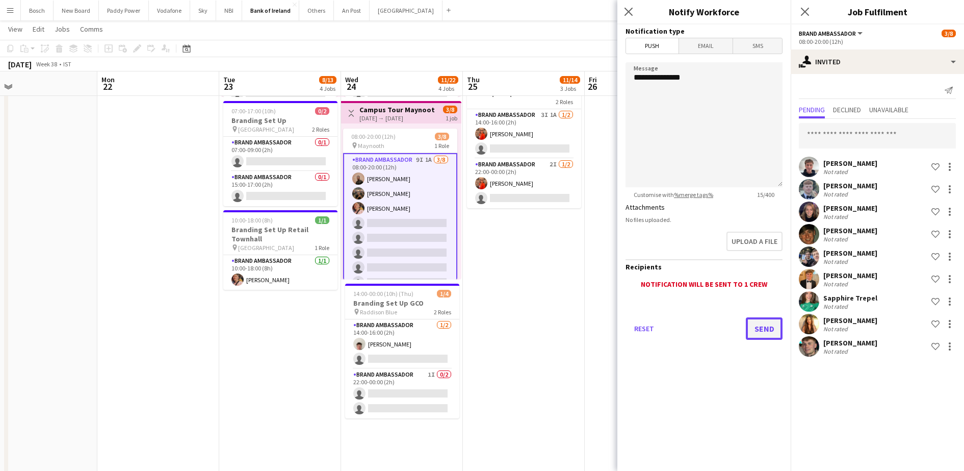
click at [757, 321] on button "Send" at bounding box center [764, 328] width 37 height 22
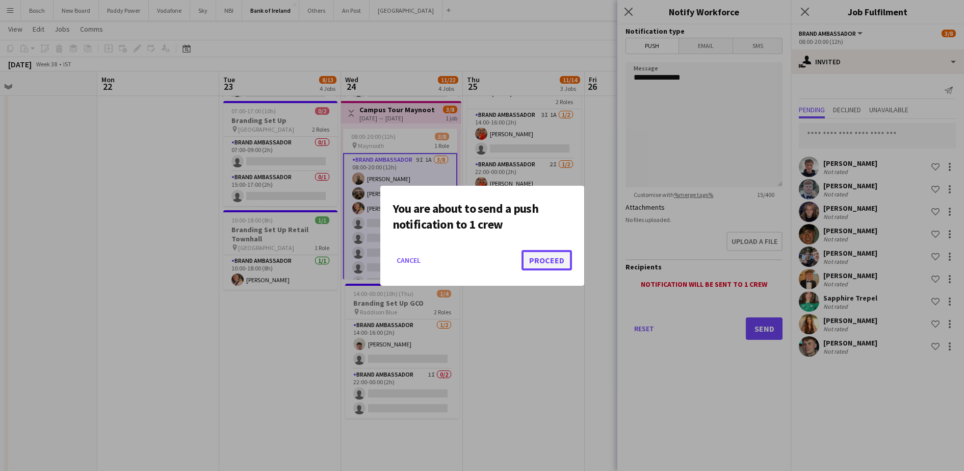
click at [556, 258] on button "Proceed" at bounding box center [547, 260] width 50 height 20
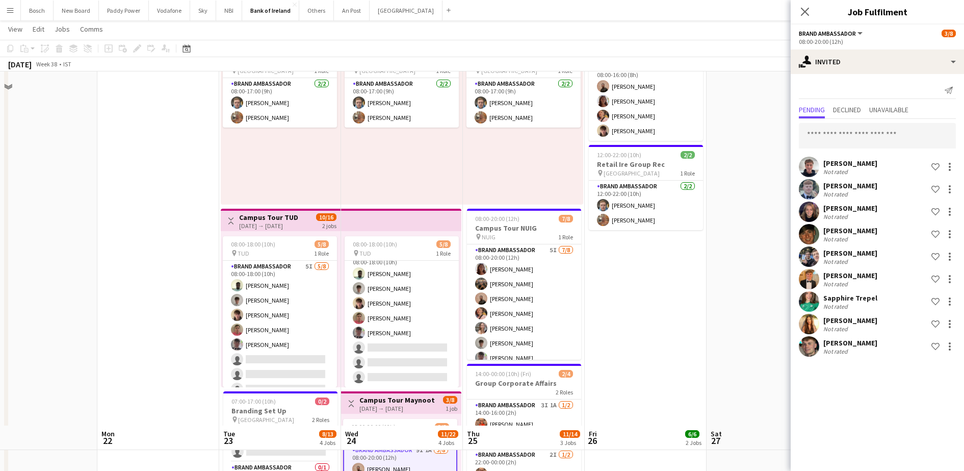
scroll to position [446, 0]
